Goal: Information Seeking & Learning: Check status

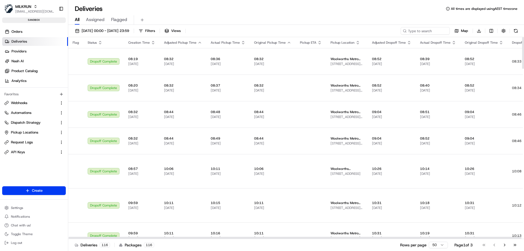
click at [153, 41] on icon "button" at bounding box center [153, 42] width 4 height 4
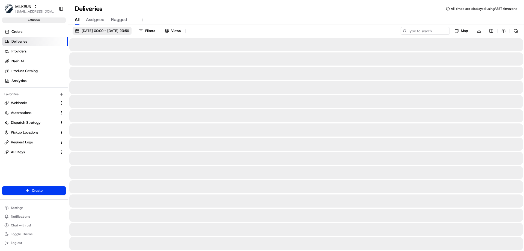
click at [130, 28] on button "[DATE] 00:00 - [DATE] 23:59" at bounding box center [102, 31] width 59 height 8
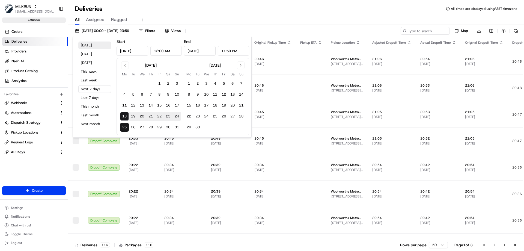
click at [88, 46] on button "[DATE]" at bounding box center [94, 45] width 33 height 8
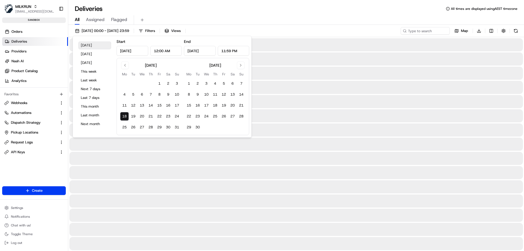
type input "[DATE]"
type input "12:00 AM"
type input "[DATE]"
type input "11:59 PM"
type input "[DATE]"
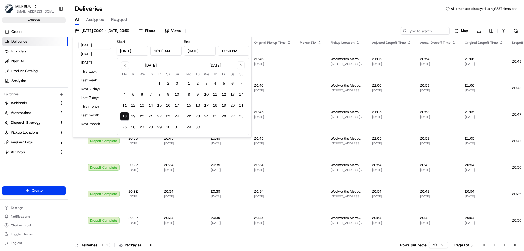
click at [92, 43] on button "[DATE]" at bounding box center [94, 45] width 33 height 8
click at [124, 115] on button "18" at bounding box center [124, 116] width 9 height 9
click at [250, 19] on div "All Assigned Flagged" at bounding box center [295, 20] width 455 height 10
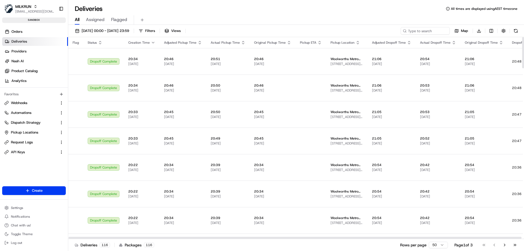
click at [151, 41] on icon "button" at bounding box center [153, 42] width 4 height 4
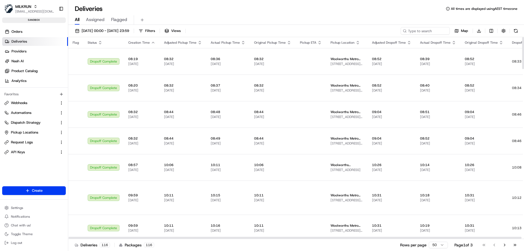
click at [151, 42] on icon "button" at bounding box center [153, 42] width 4 height 4
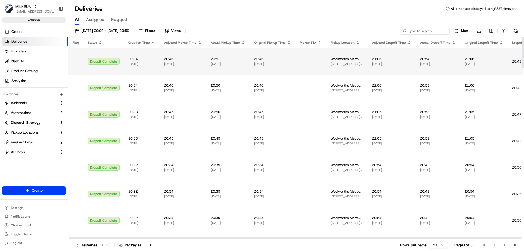
click at [469, 60] on span "21:06" at bounding box center [483, 59] width 38 height 4
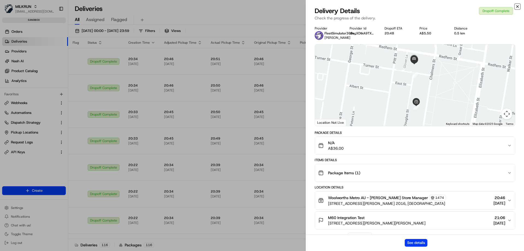
click at [517, 5] on icon "button" at bounding box center [517, 6] width 4 height 4
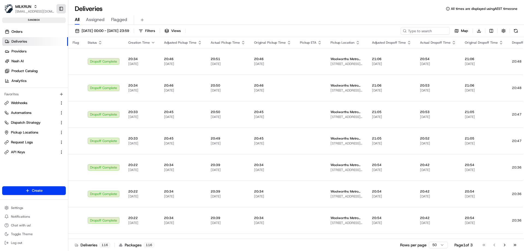
click at [60, 9] on button "Toggle Sidebar" at bounding box center [60, 8] width 9 height 9
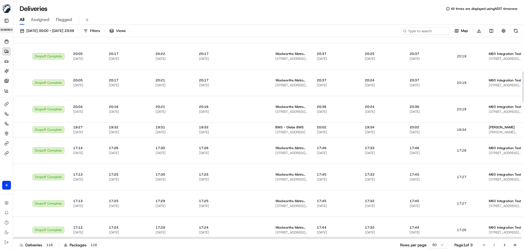
scroll to position [245, 0]
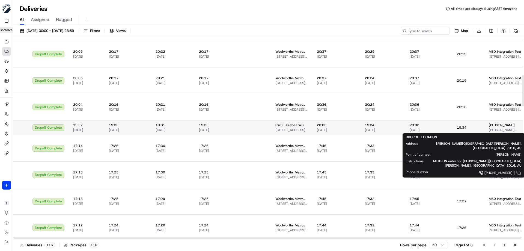
click at [511, 126] on div "[PERSON_NAME]" at bounding box center [504, 125] width 33 height 4
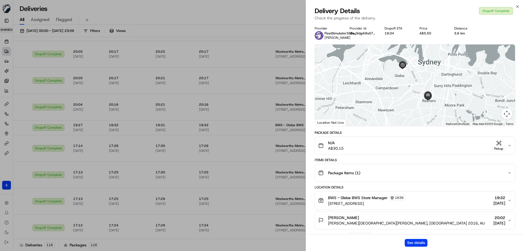
scroll to position [157, 0]
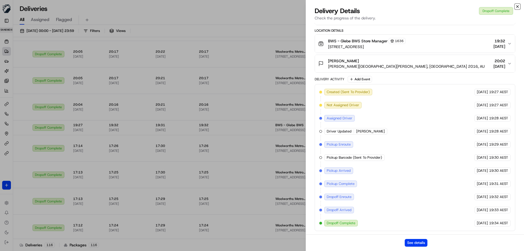
click at [517, 6] on icon "button" at bounding box center [517, 6] width 4 height 4
